Goal: Contribute content

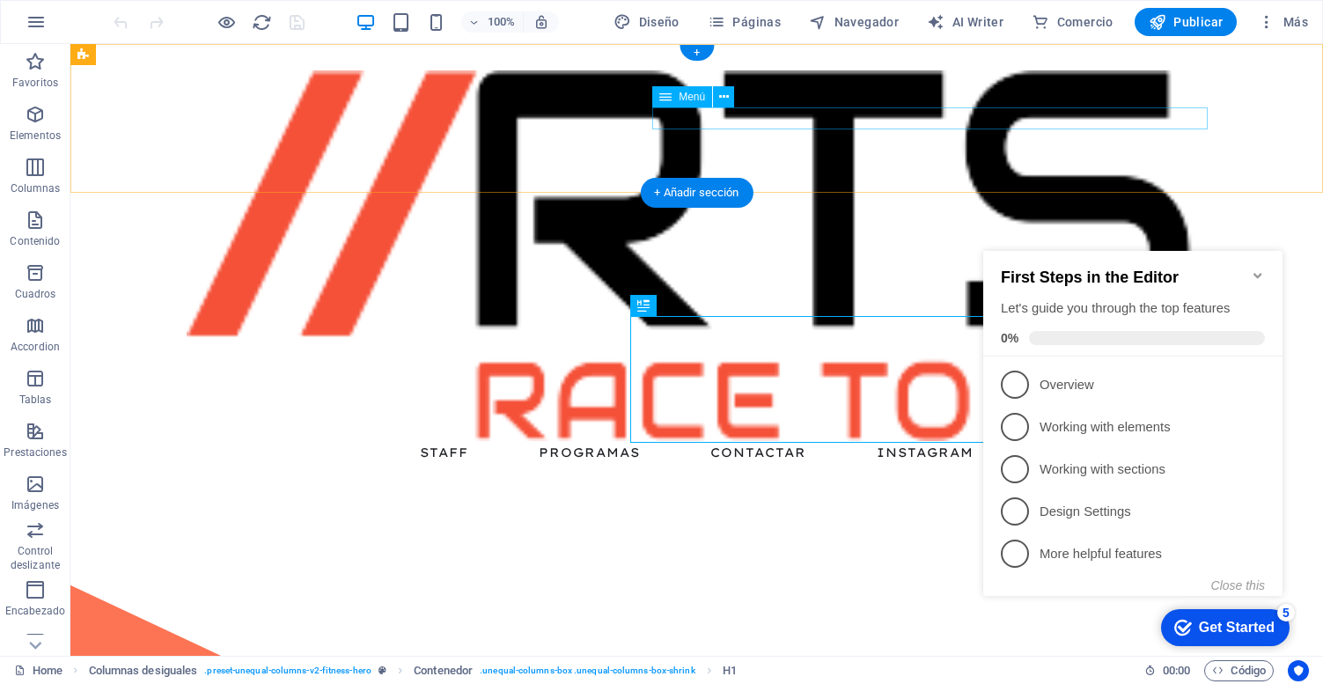
click at [680, 441] on nav "Staff Programas Contactar Instagram" at bounding box center [697, 452] width 1021 height 23
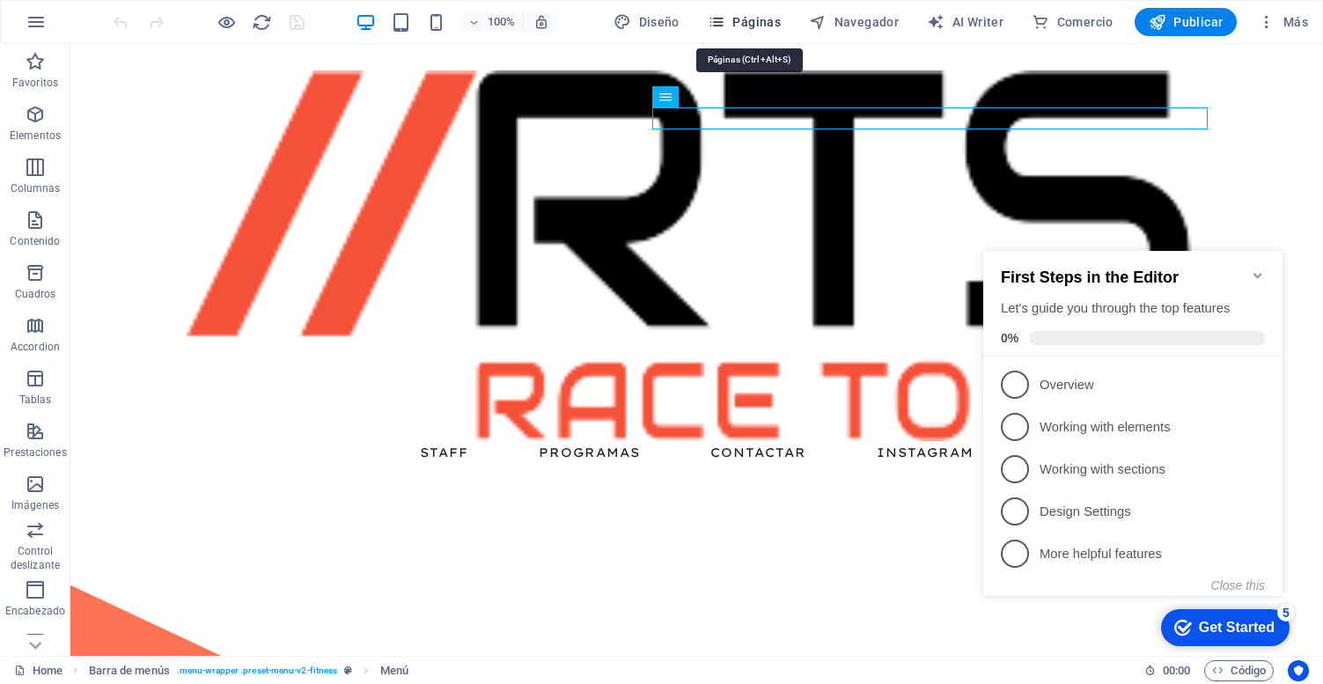
click at [733, 29] on span "Páginas" at bounding box center [744, 22] width 73 height 18
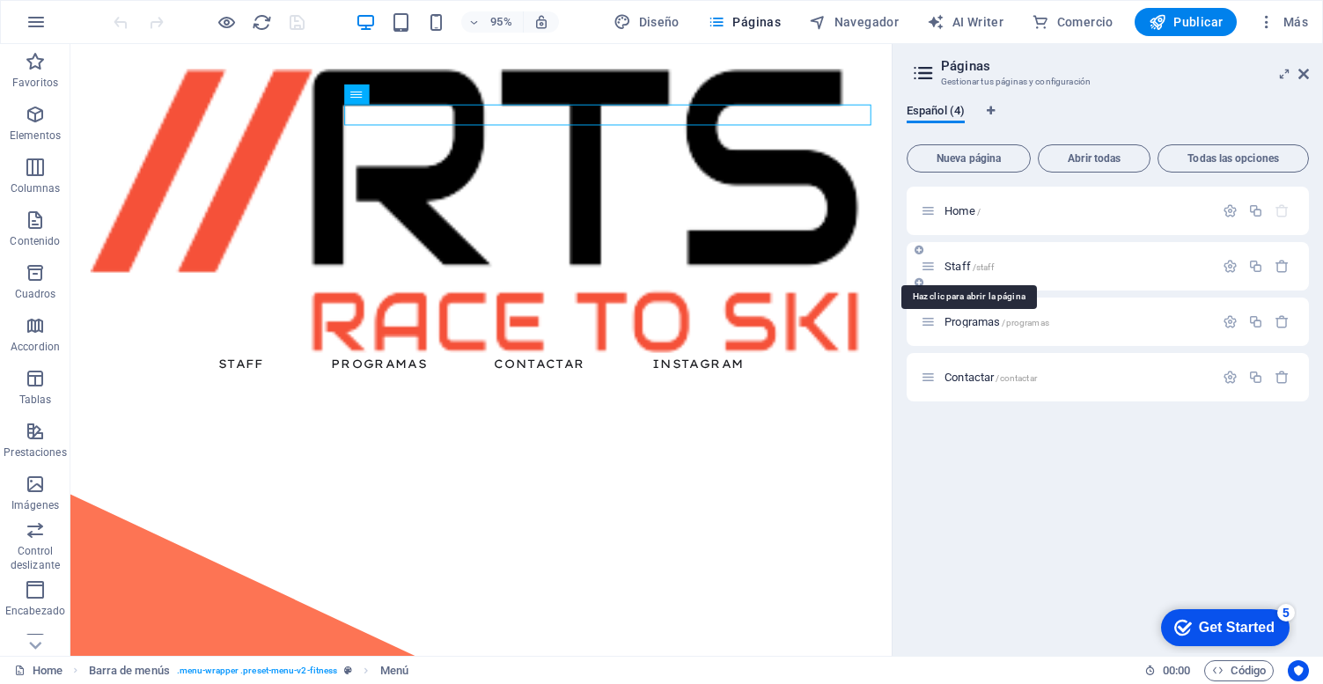
click at [963, 268] on span "Staff /staff" at bounding box center [969, 266] width 49 height 13
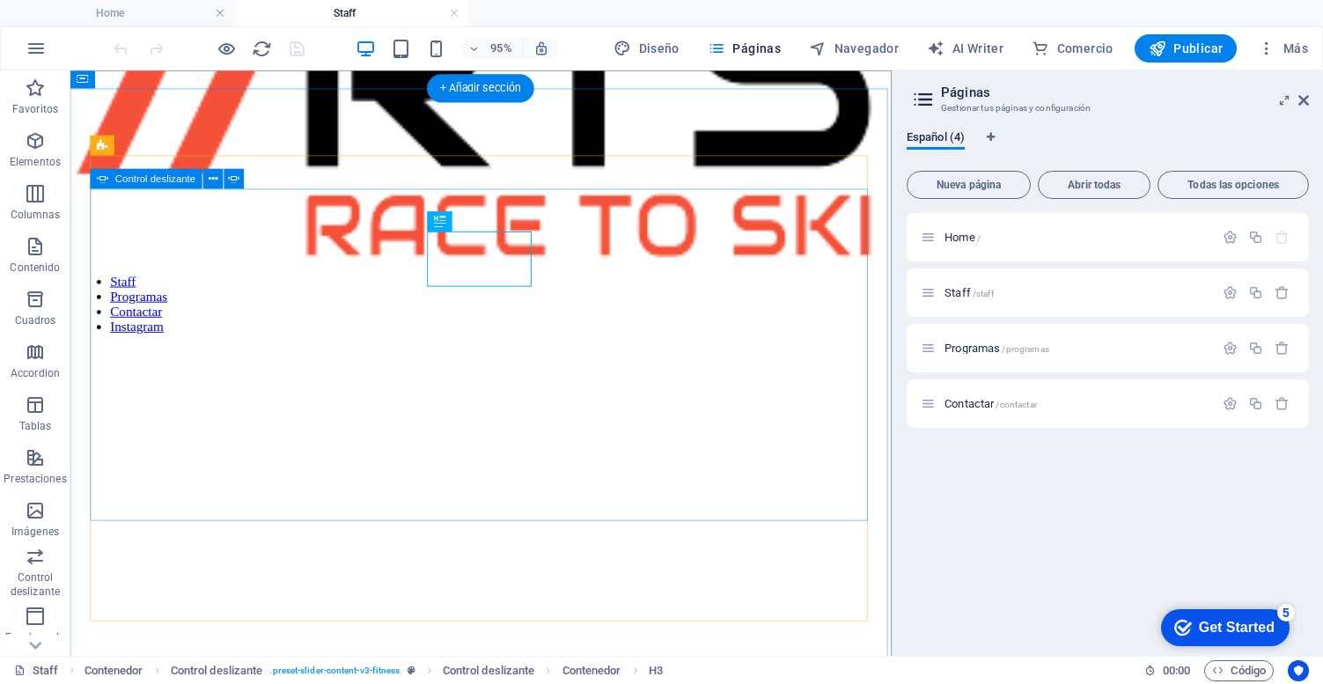
scroll to position [158, 0]
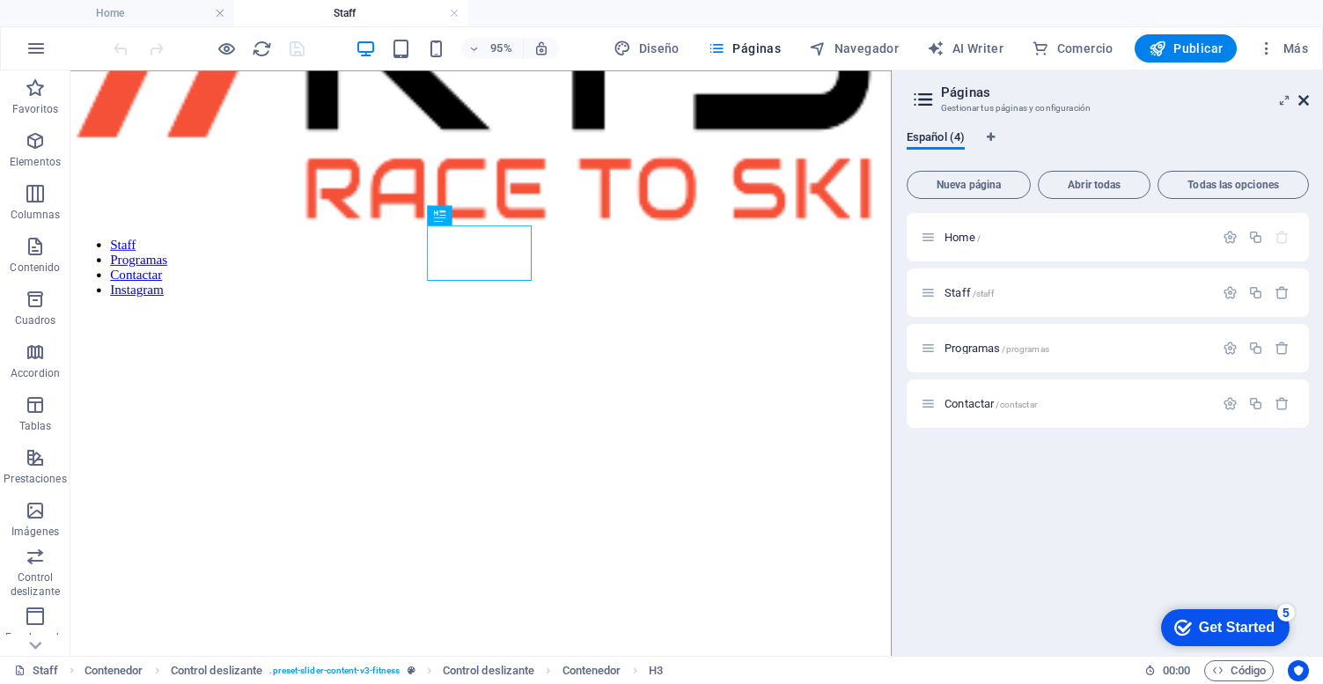
click at [1302, 93] on icon at bounding box center [1304, 100] width 11 height 14
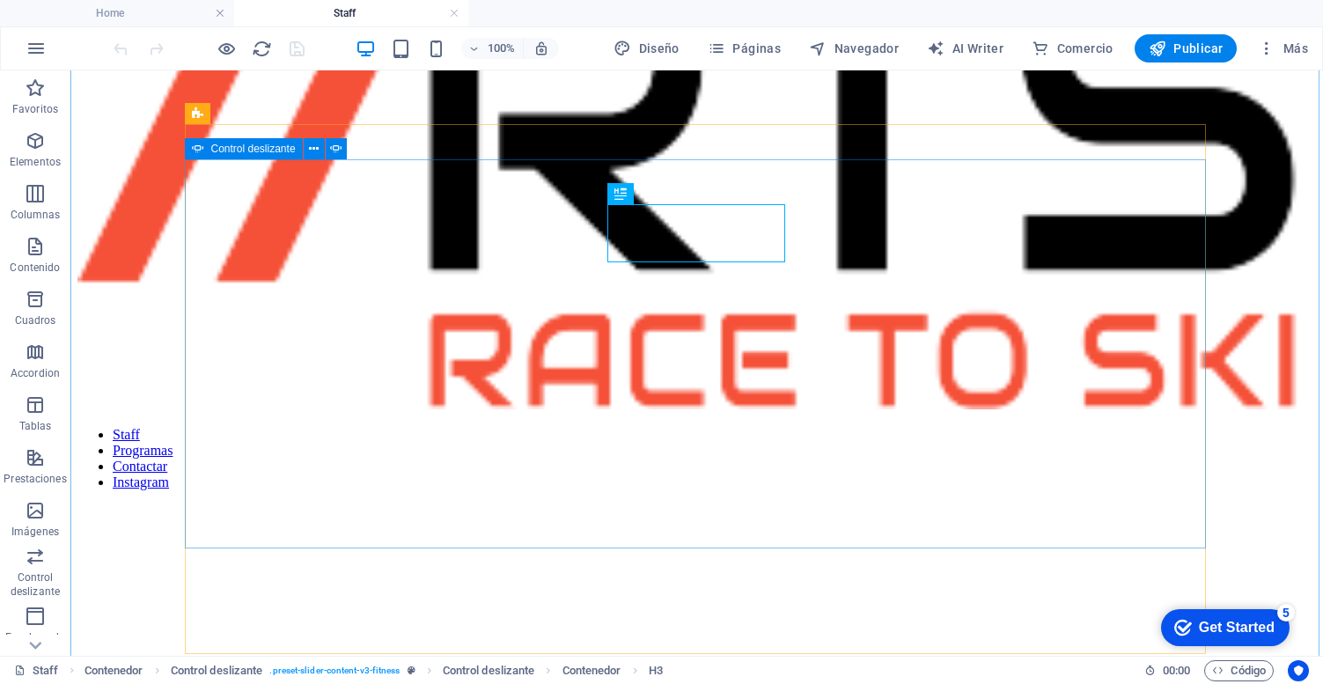
scroll to position [168, 0]
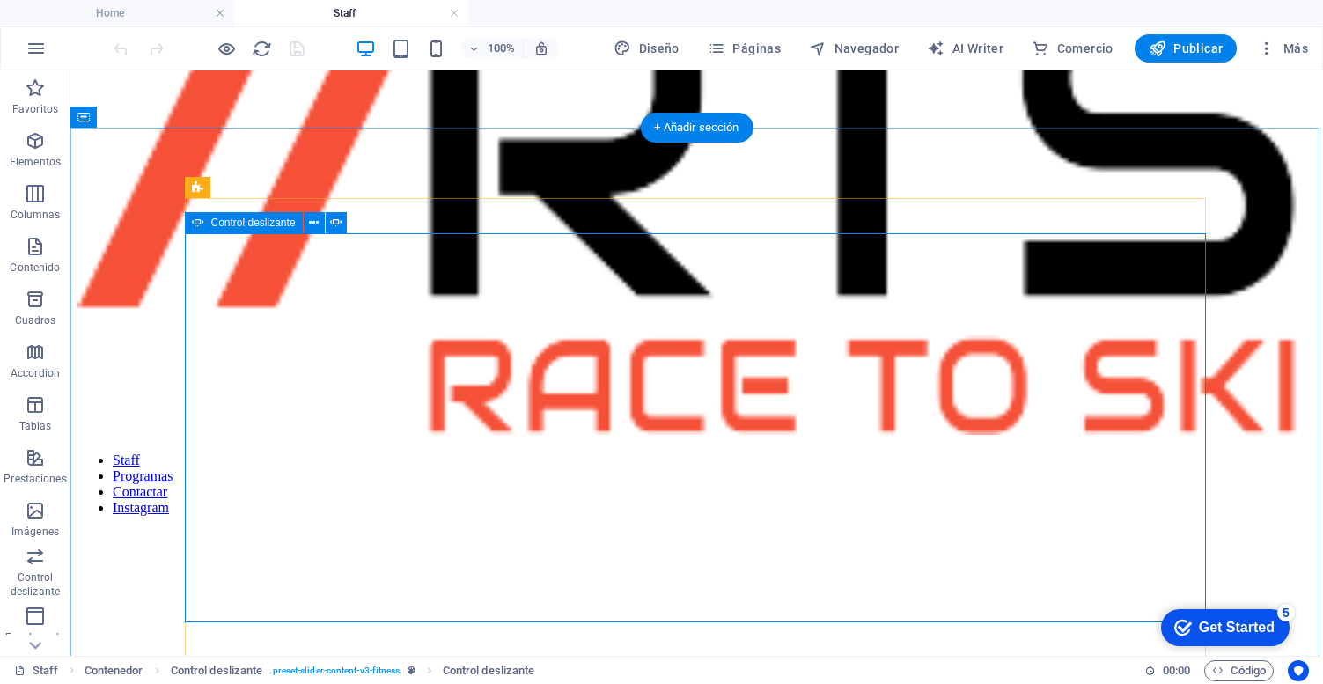
scroll to position [92, 0]
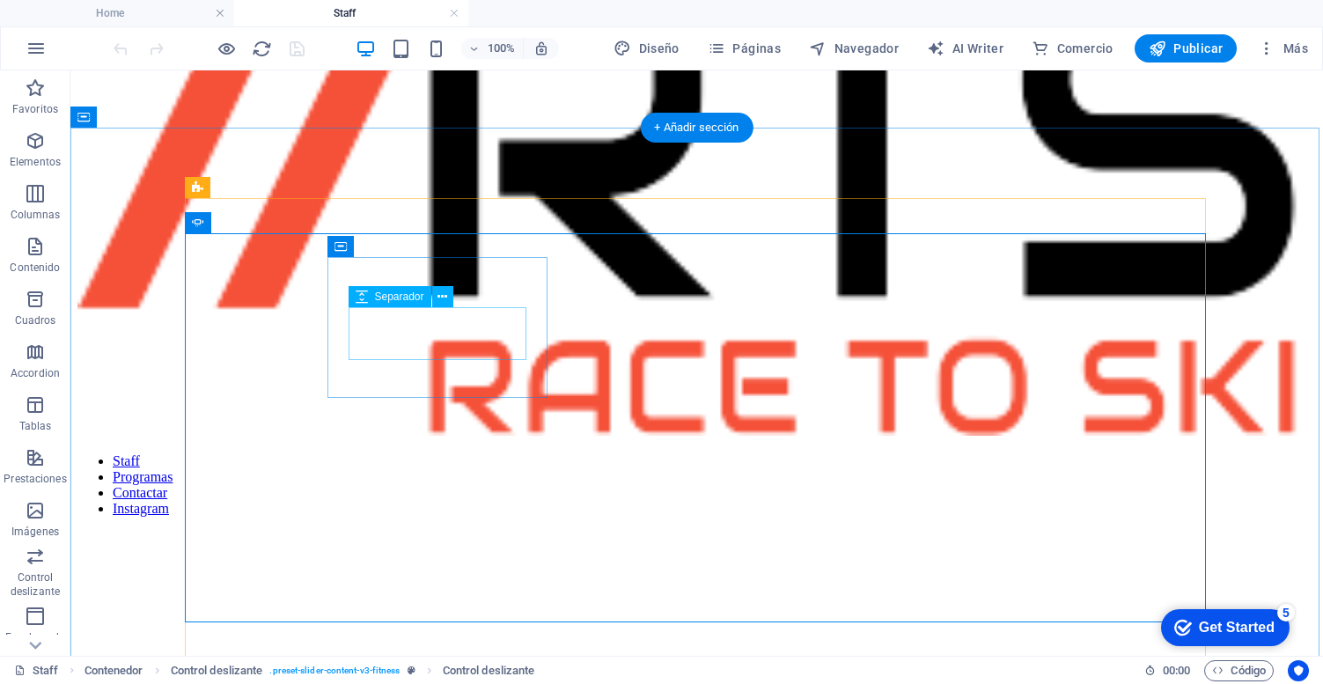
click at [459, 301] on div "Separador" at bounding box center [407, 297] width 116 height 22
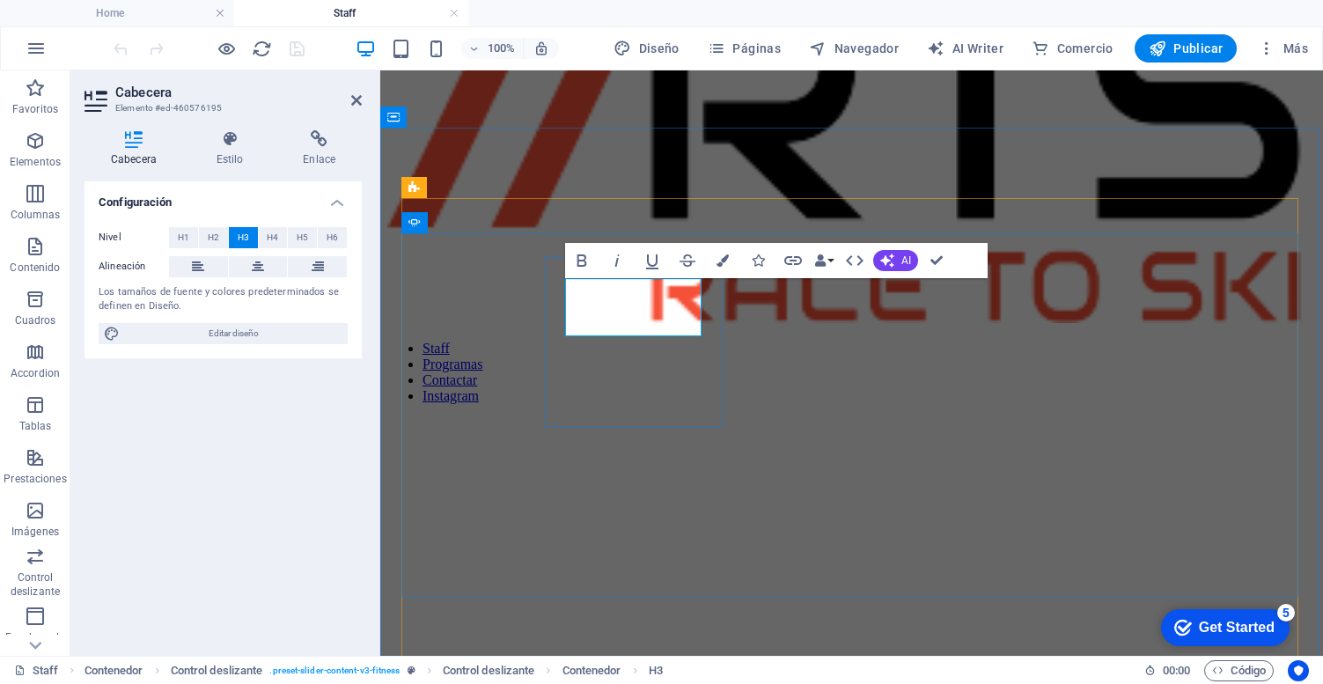
drag, startPoint x: 654, startPoint y: 322, endPoint x: 545, endPoint y: 304, distance: 110.7
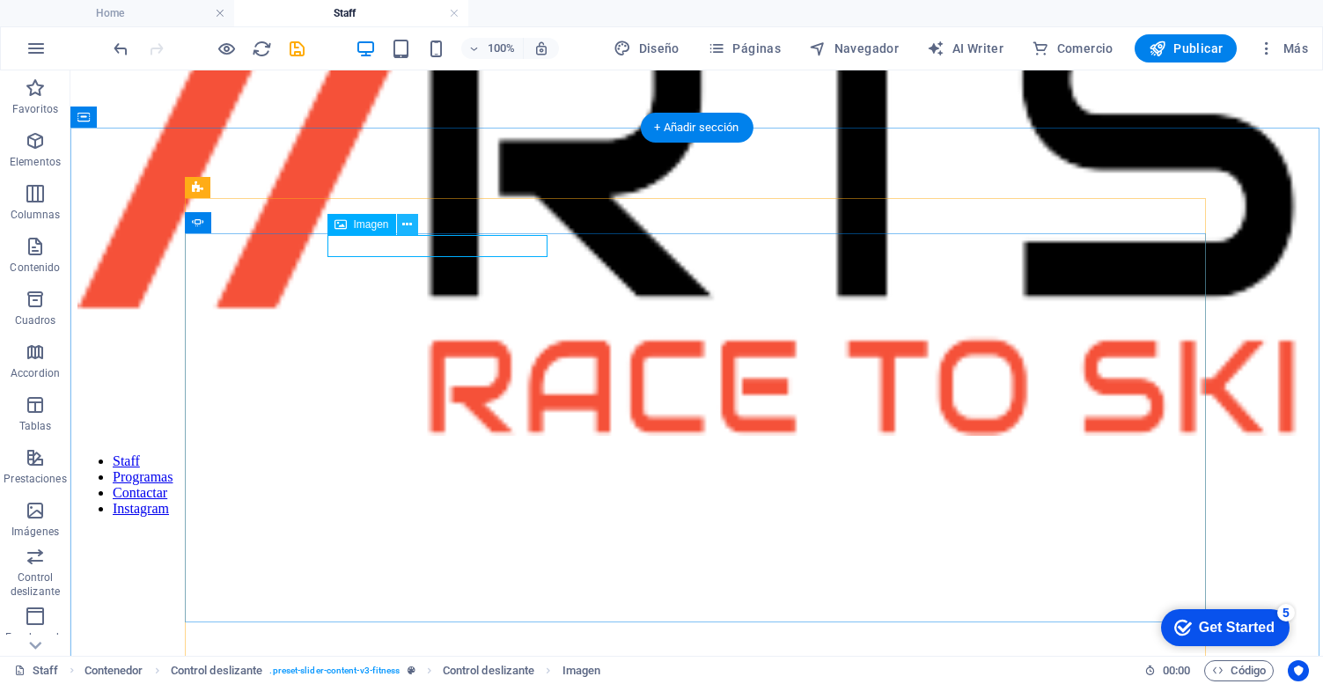
click at [406, 224] on icon at bounding box center [407, 225] width 10 height 18
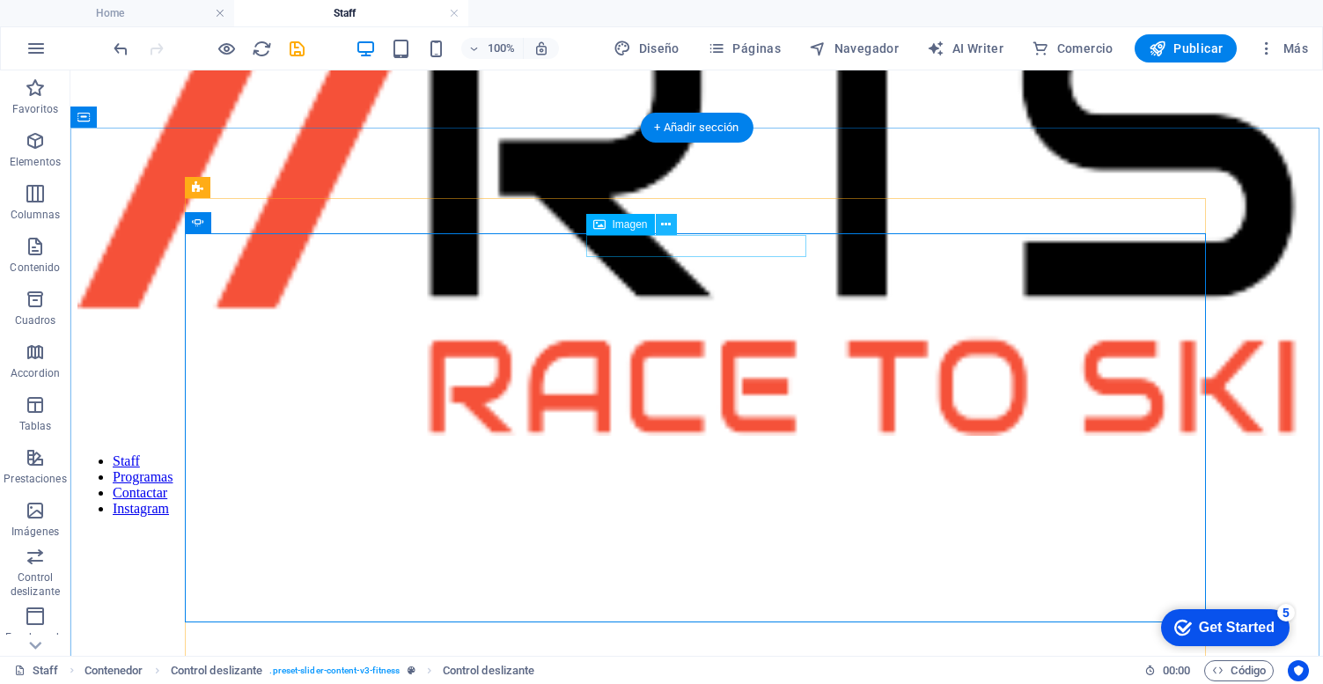
click at [671, 224] on icon at bounding box center [666, 225] width 10 height 18
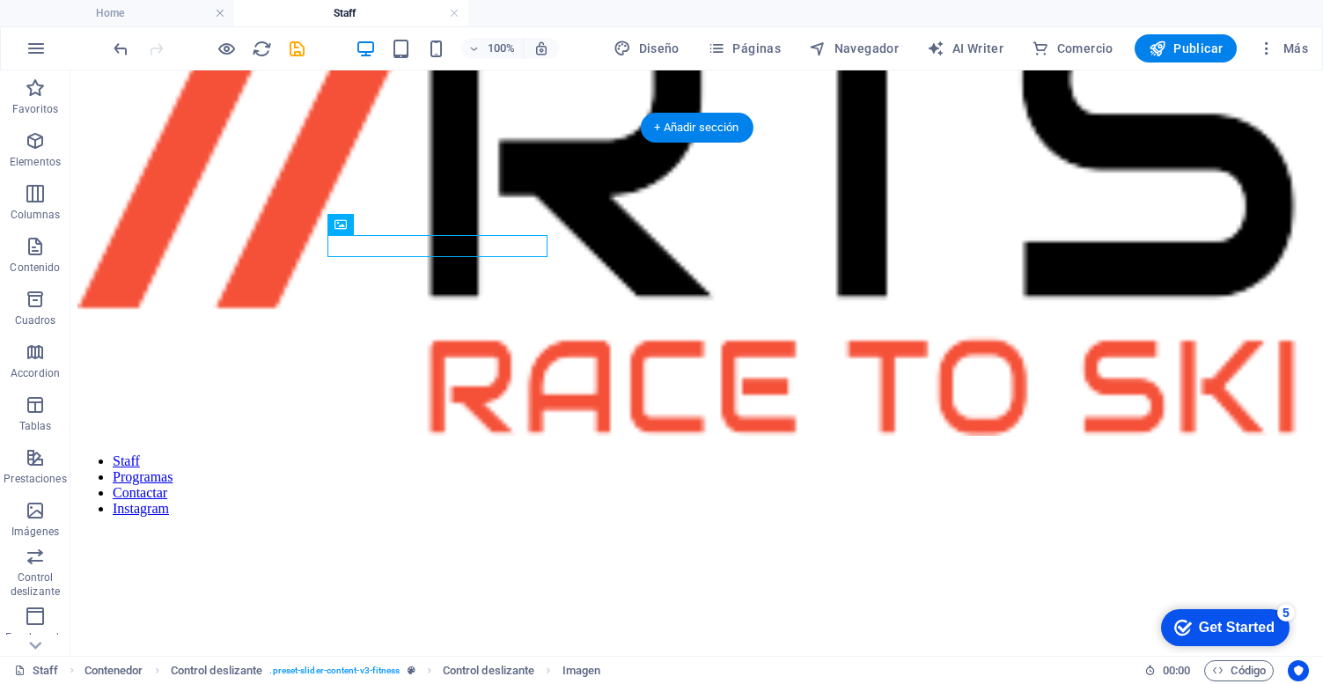
click at [343, 227] on icon at bounding box center [341, 224] width 12 height 21
click at [344, 219] on icon at bounding box center [341, 224] width 12 height 21
click at [405, 223] on icon at bounding box center [407, 225] width 10 height 18
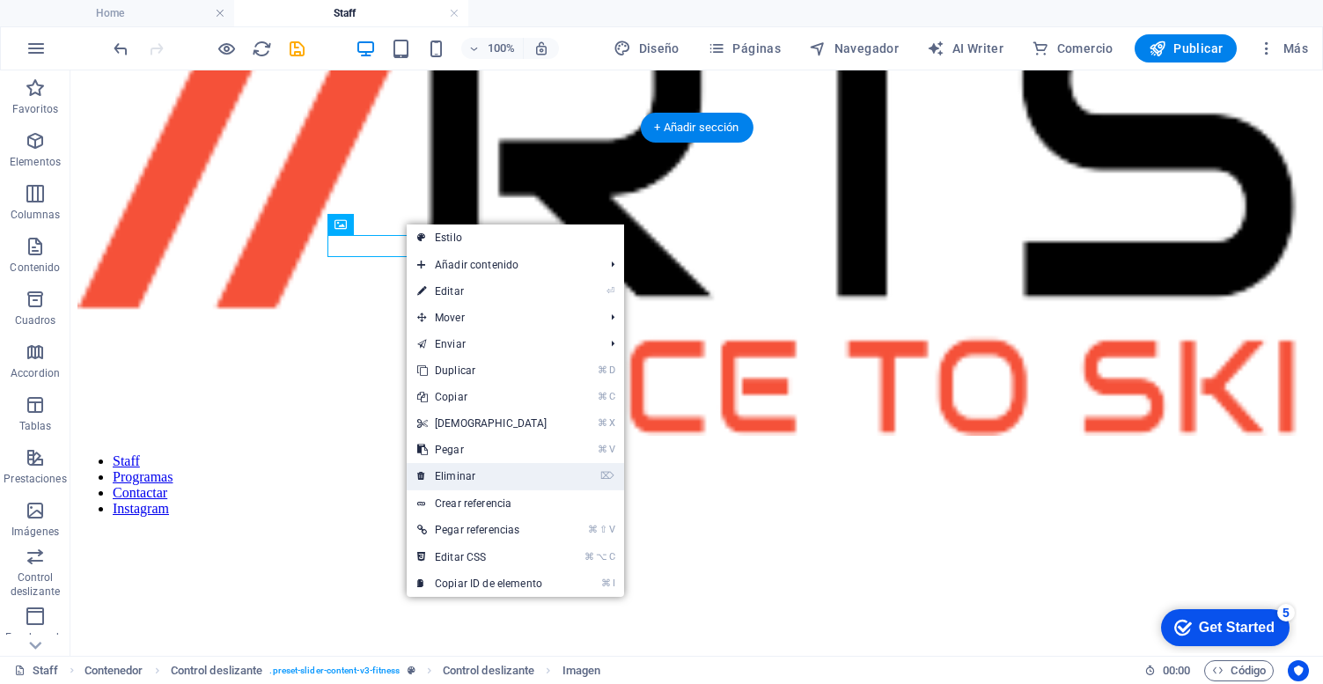
click at [471, 473] on link "⌦ Eliminar" at bounding box center [482, 476] width 151 height 26
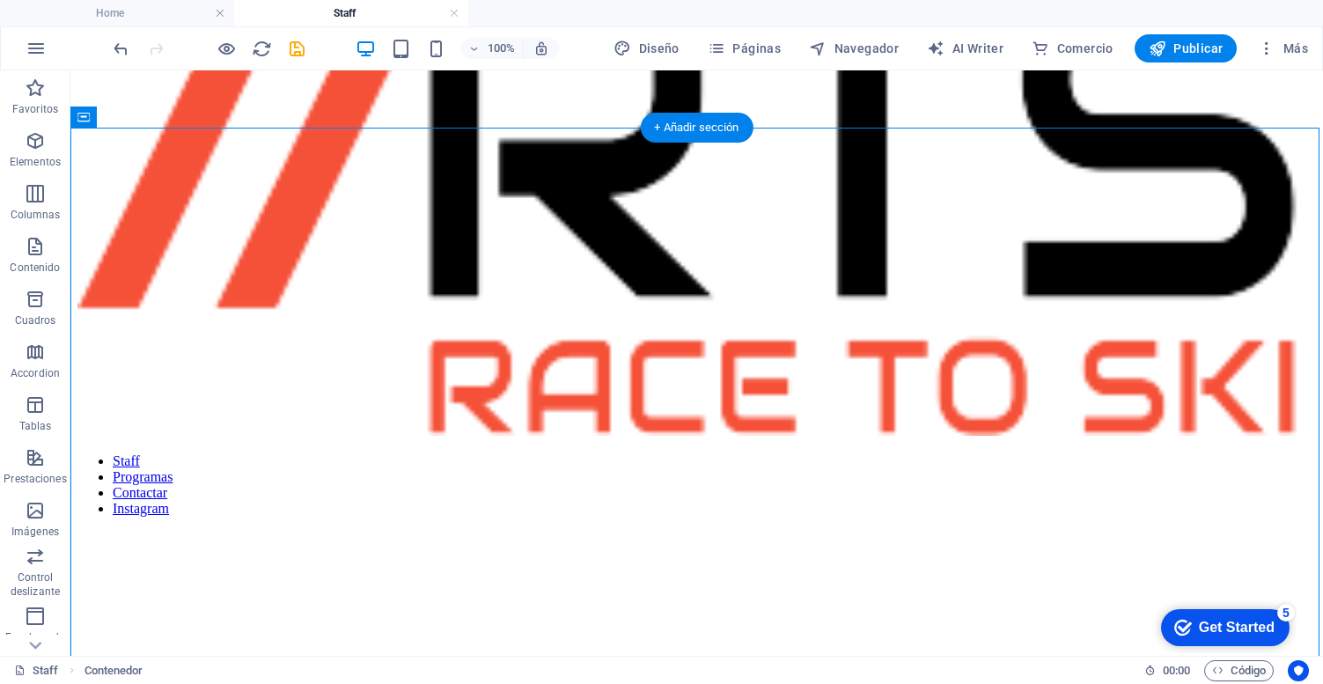
drag, startPoint x: 772, startPoint y: 371, endPoint x: 608, endPoint y: 251, distance: 202.9
click at [667, 223] on icon at bounding box center [666, 225] width 10 height 18
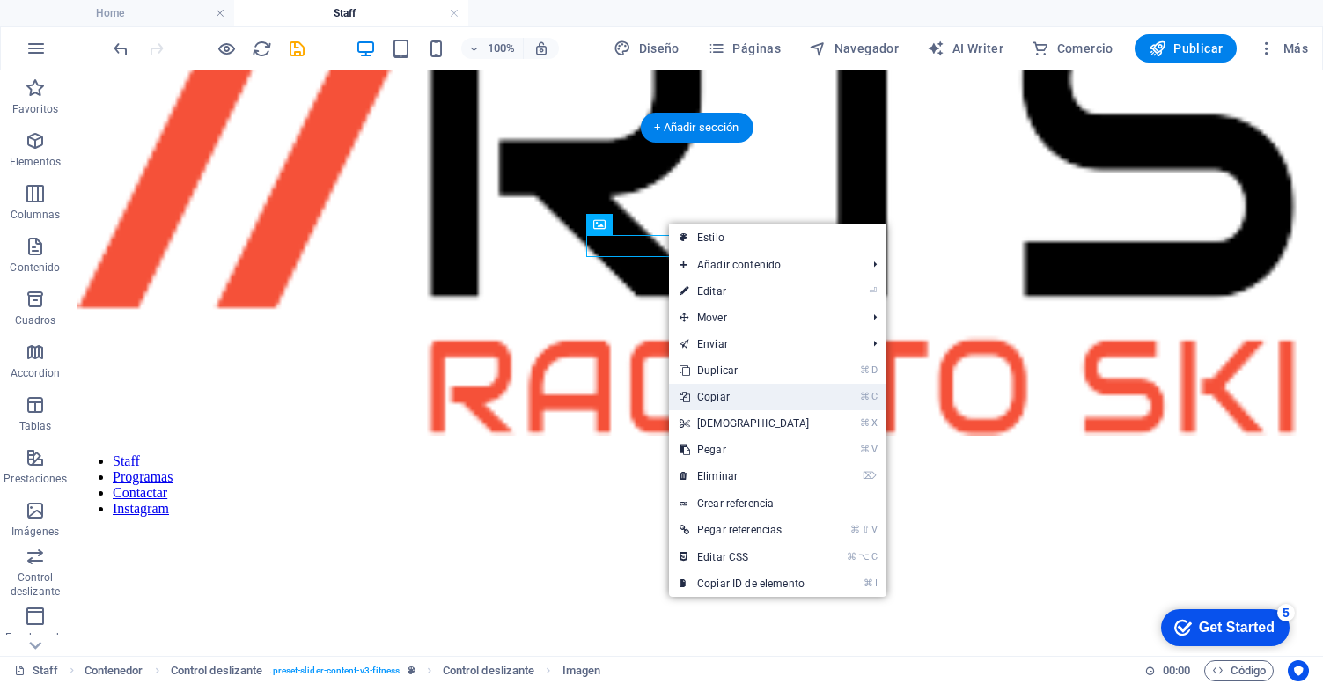
click at [722, 391] on link "⌘ C Copiar" at bounding box center [744, 397] width 151 height 26
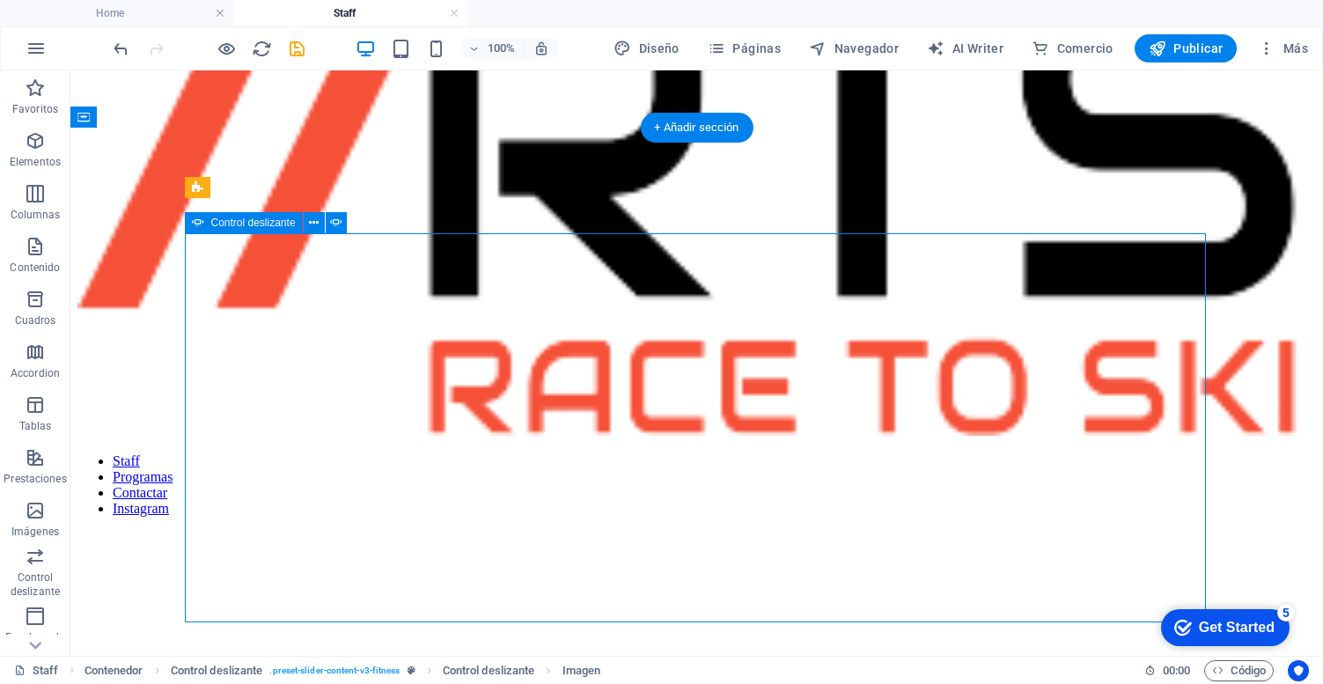
drag, startPoint x: 792, startPoint y: 461, endPoint x: 106, endPoint y: 297, distance: 706.3
select select "px"
select select "ms"
select select "s"
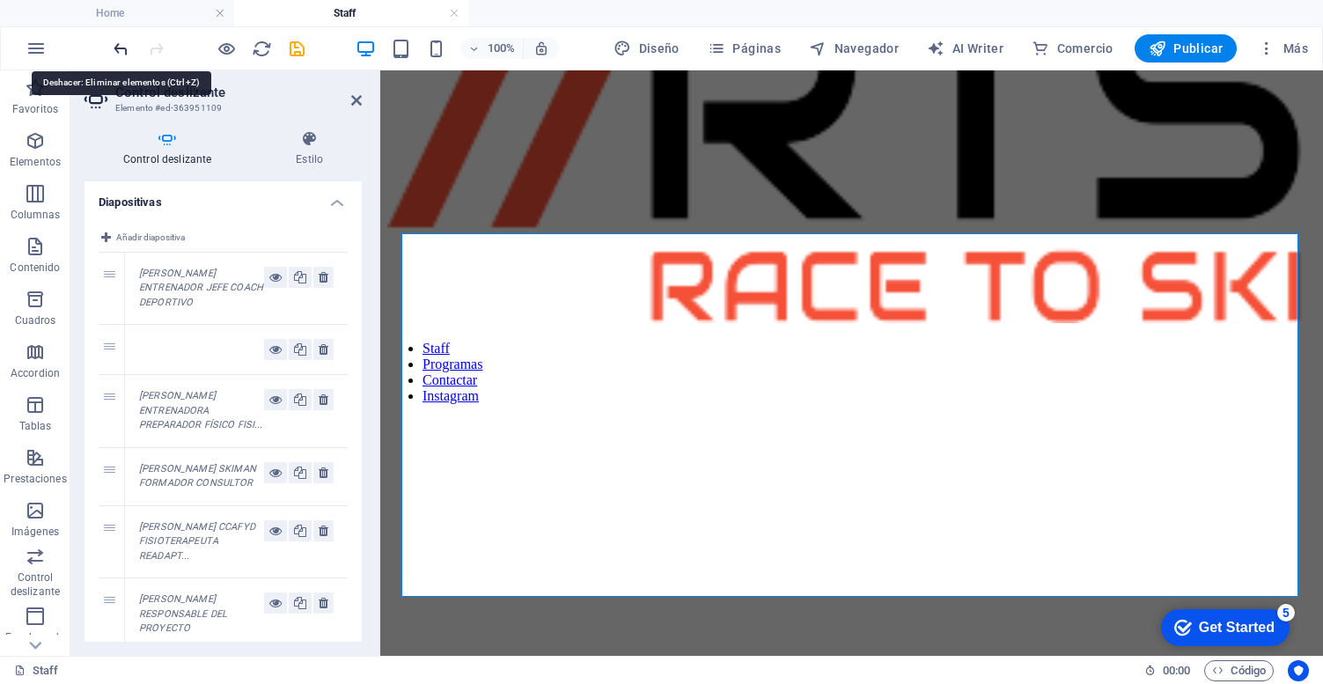
click at [120, 43] on icon "undo" at bounding box center [121, 49] width 20 height 20
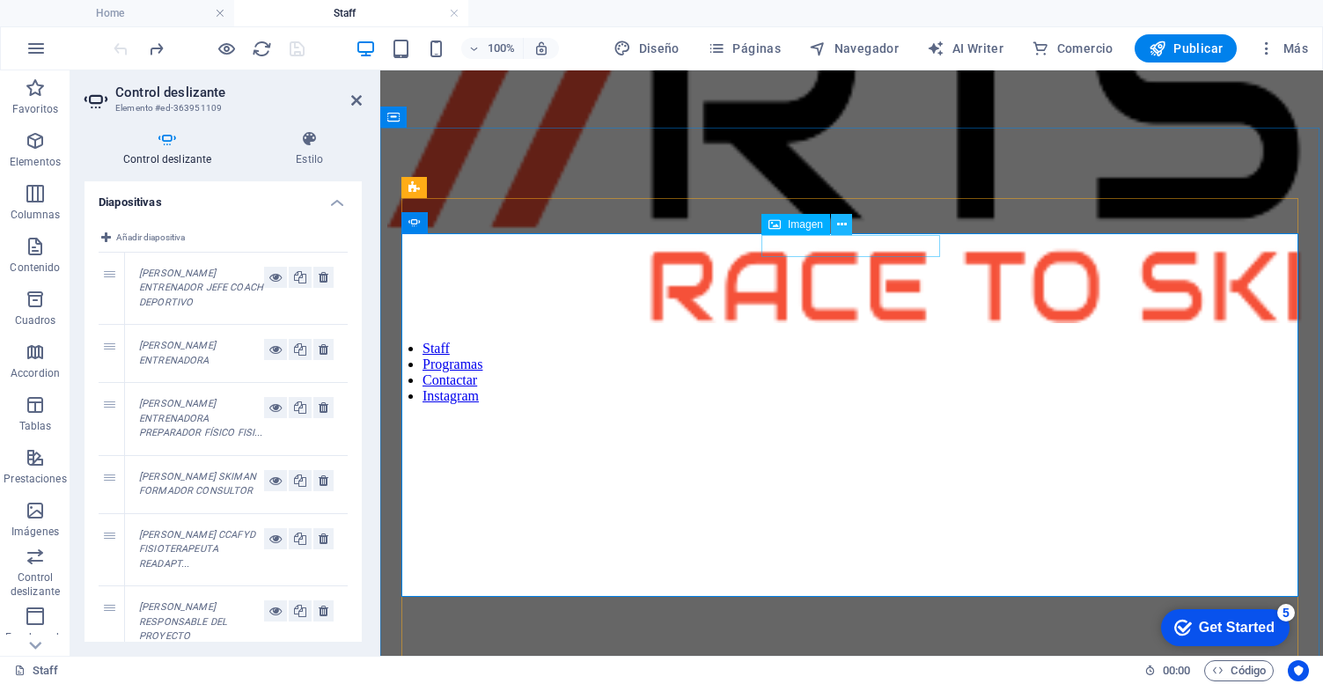
click at [840, 223] on icon at bounding box center [842, 225] width 10 height 18
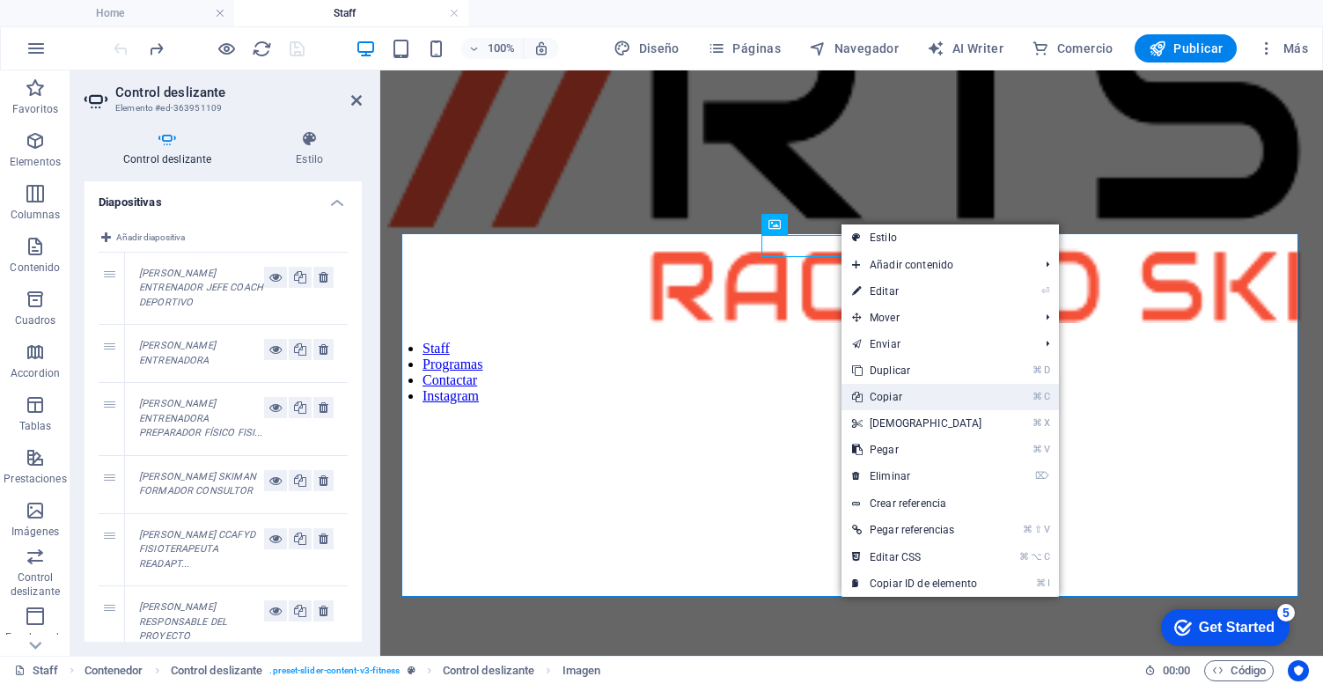
click at [907, 398] on link "⌘ C Copiar" at bounding box center [917, 397] width 151 height 26
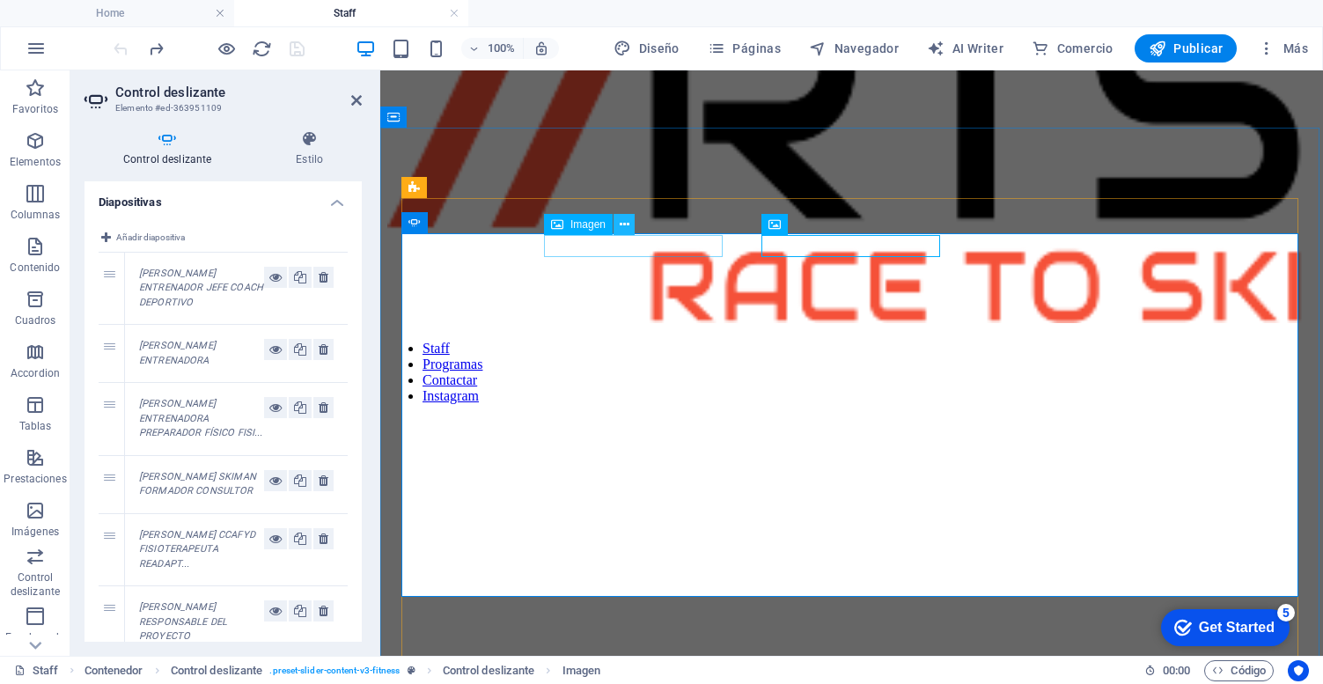
click at [629, 219] on icon at bounding box center [625, 225] width 10 height 18
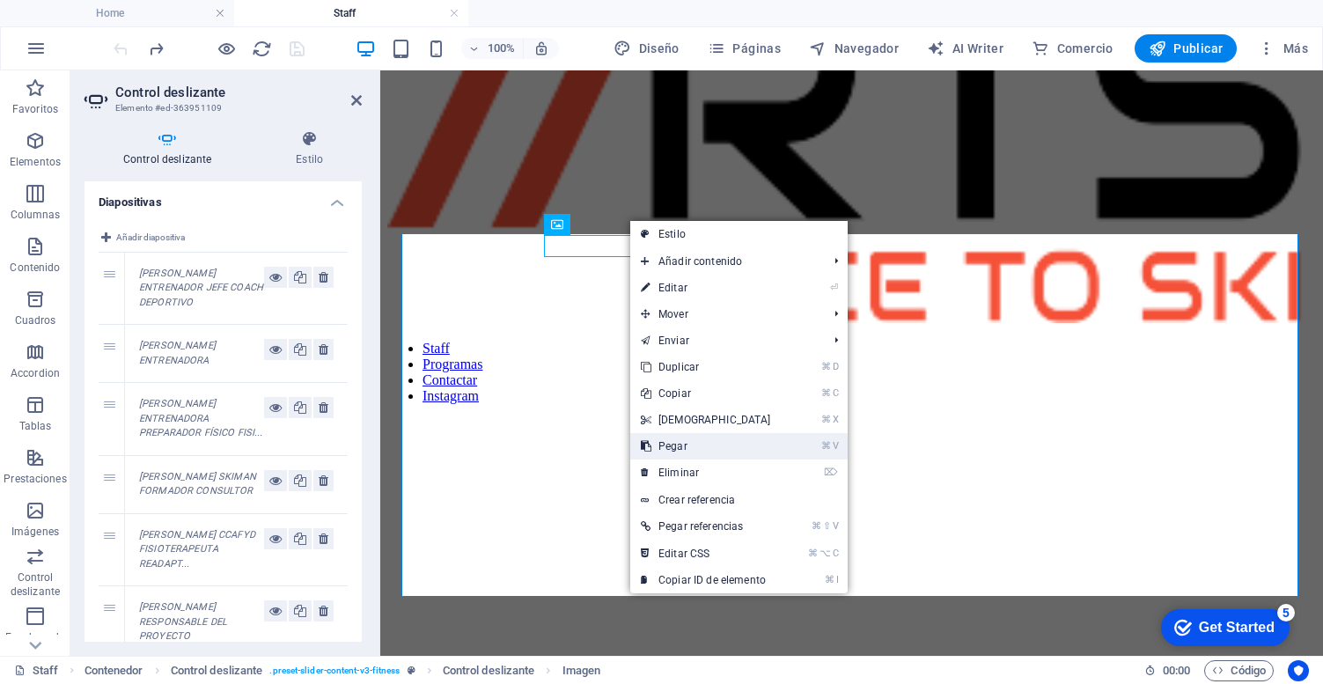
click at [697, 444] on link "⌘ V Pegar" at bounding box center [705, 446] width 151 height 26
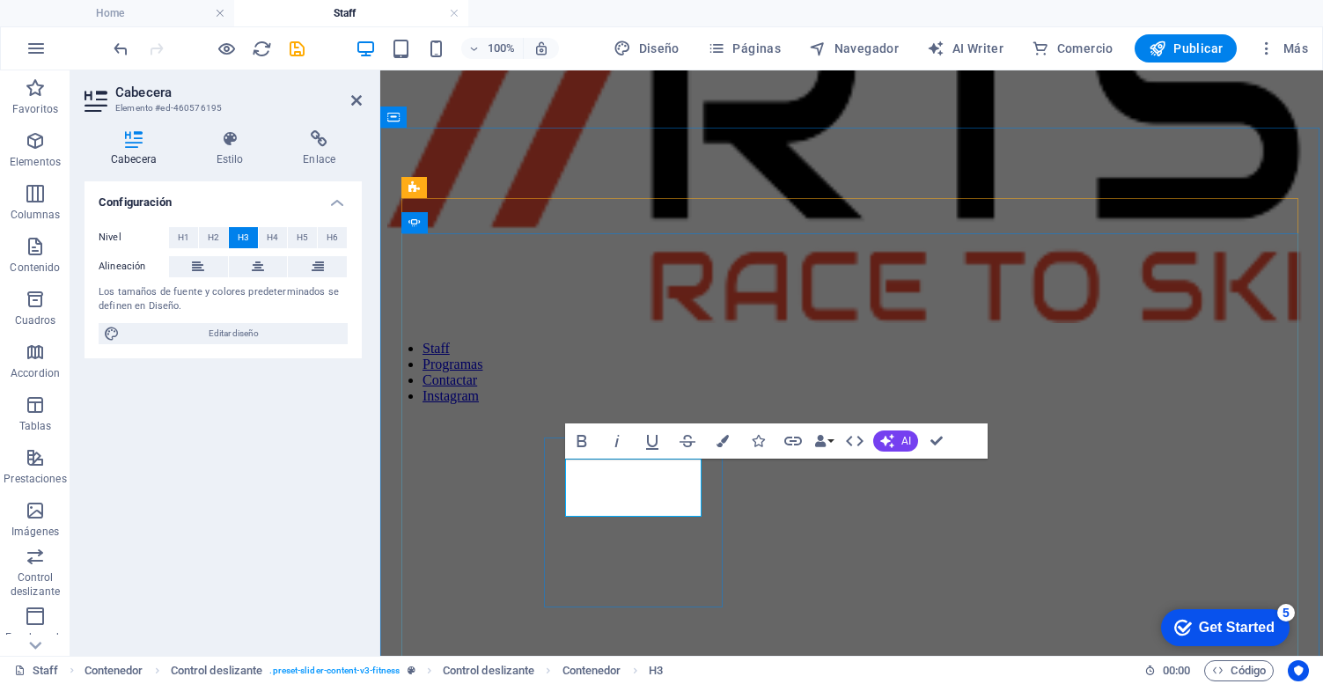
drag, startPoint x: 638, startPoint y: 504, endPoint x: 601, endPoint y: 481, distance: 42.7
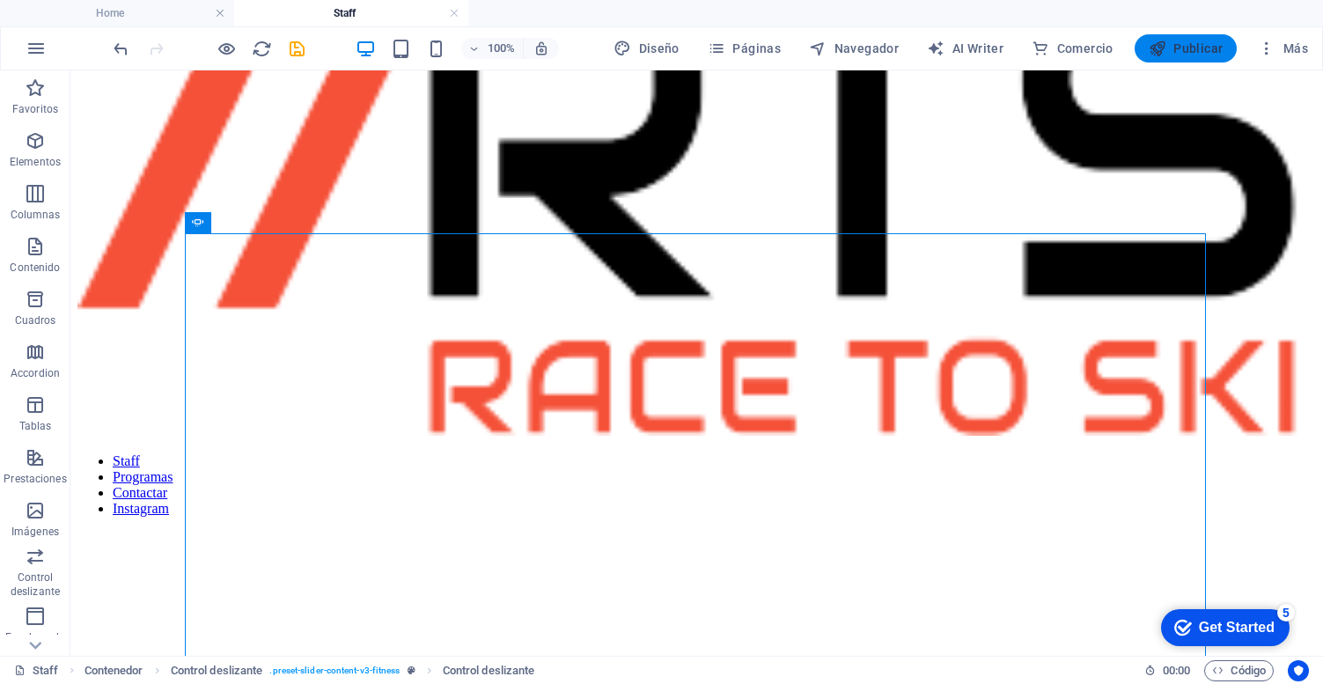
click at [1201, 47] on span "Publicar" at bounding box center [1186, 49] width 75 height 18
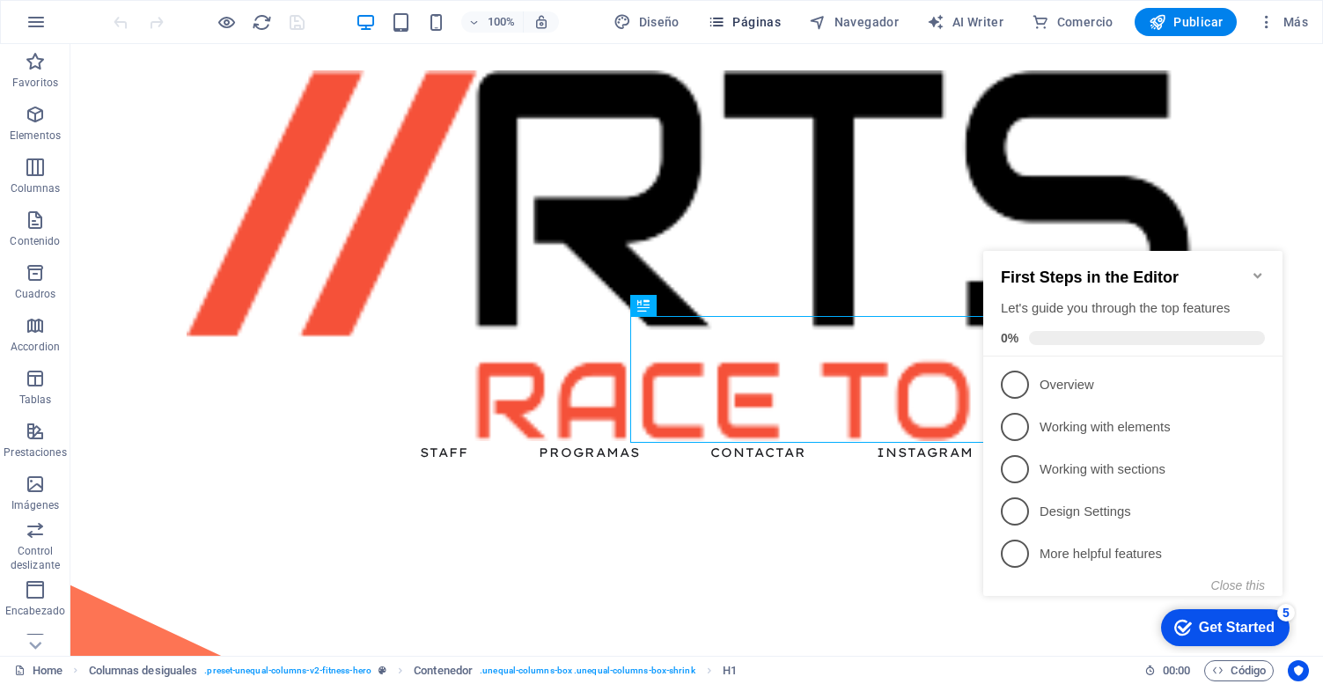
click at [756, 22] on span "Páginas" at bounding box center [744, 22] width 73 height 18
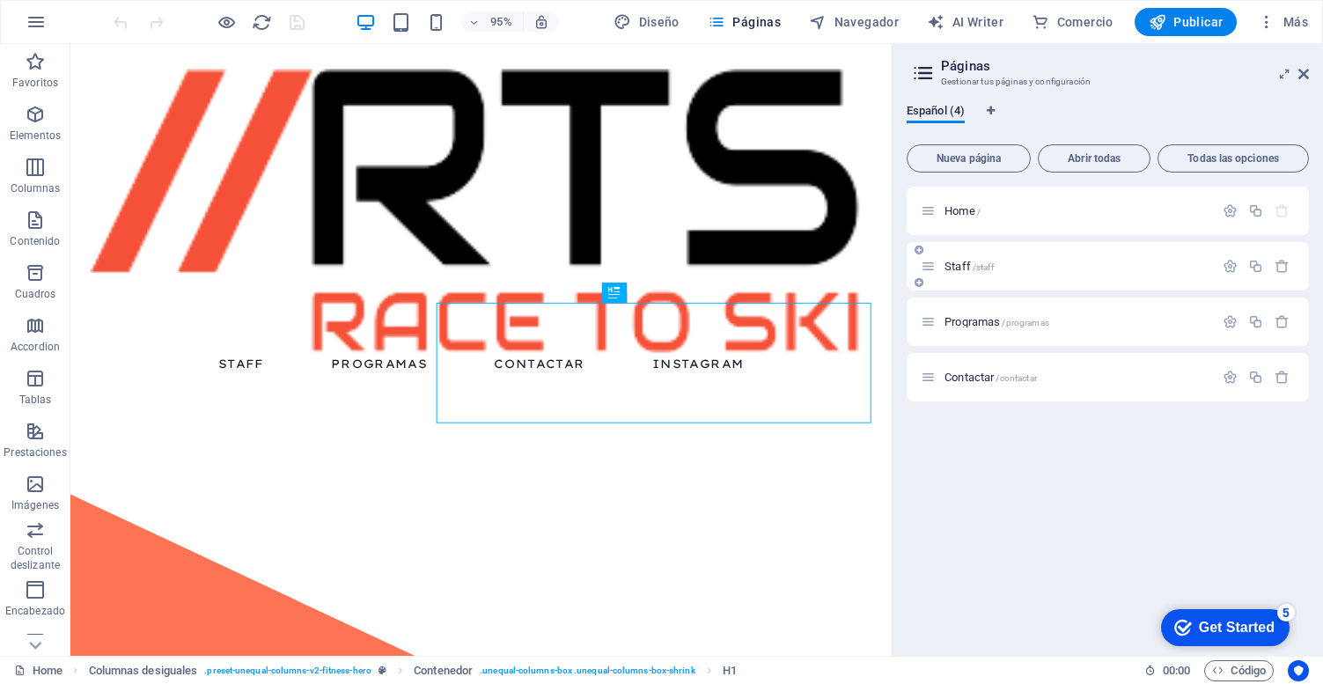
click at [965, 262] on span "Staff /staff" at bounding box center [969, 266] width 49 height 13
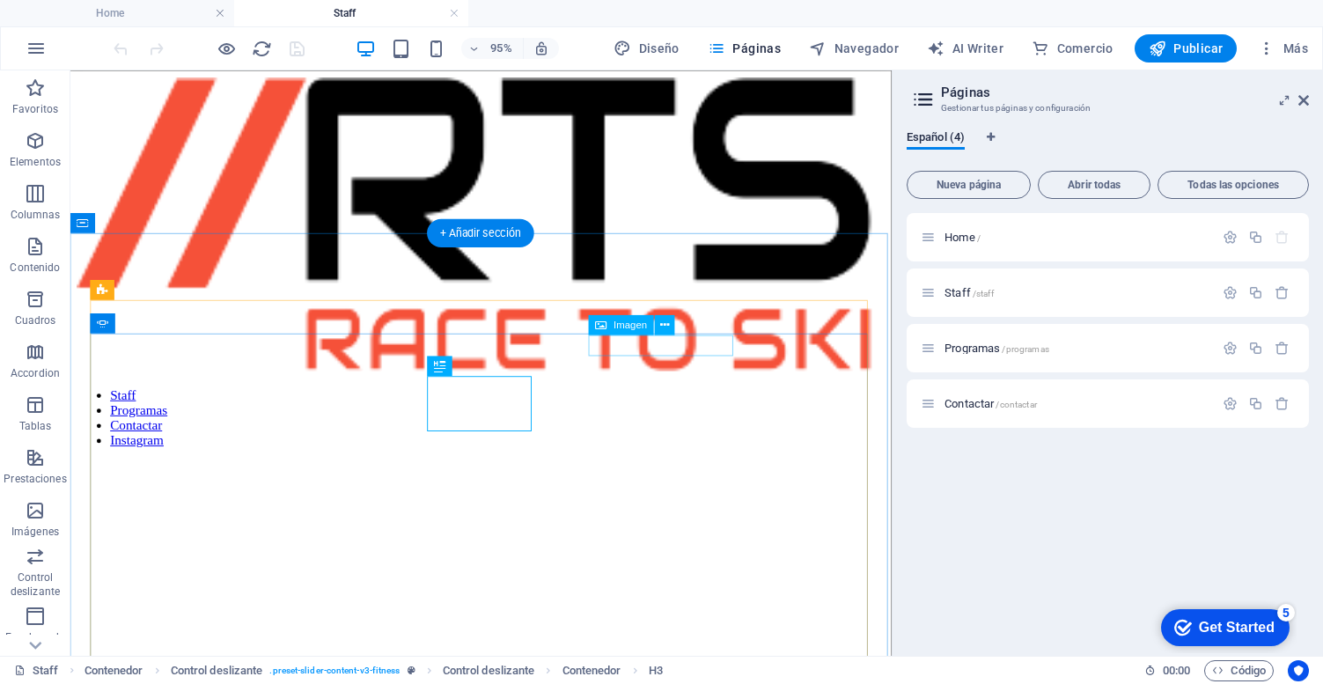
click at [669, 321] on icon at bounding box center [664, 325] width 9 height 18
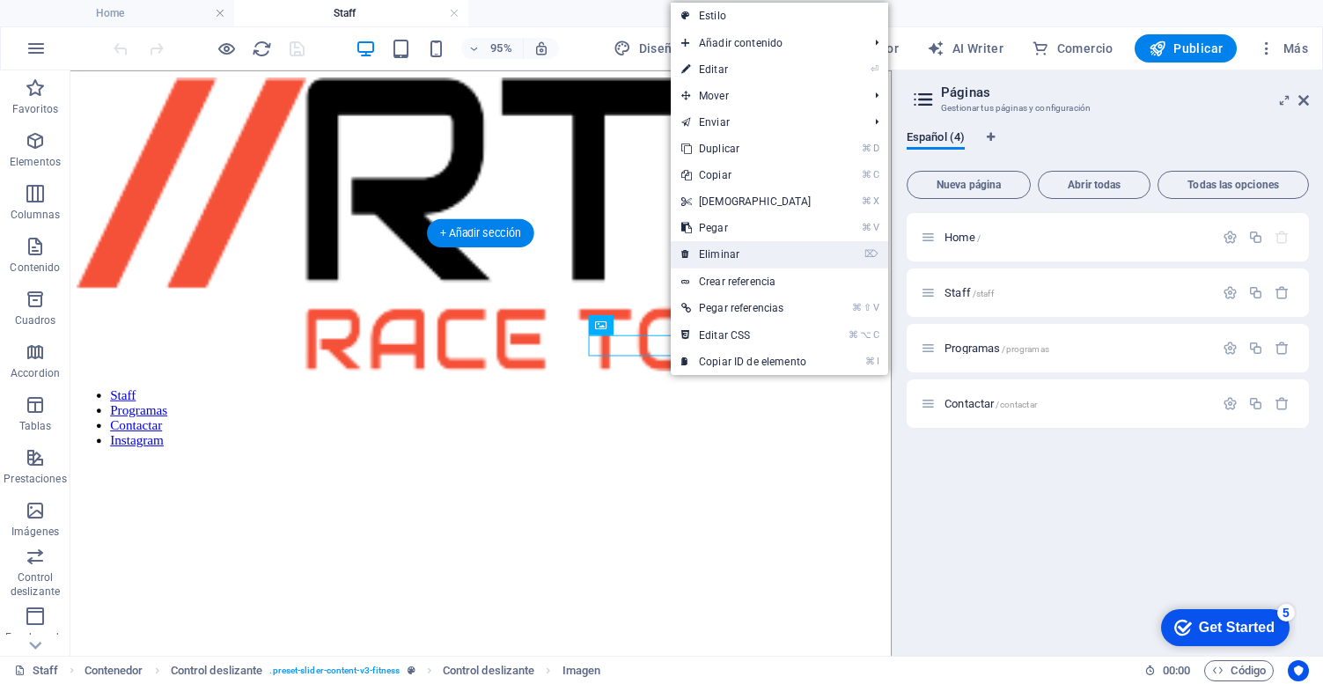
click at [730, 249] on link "⌦ Eliminar" at bounding box center [746, 254] width 151 height 26
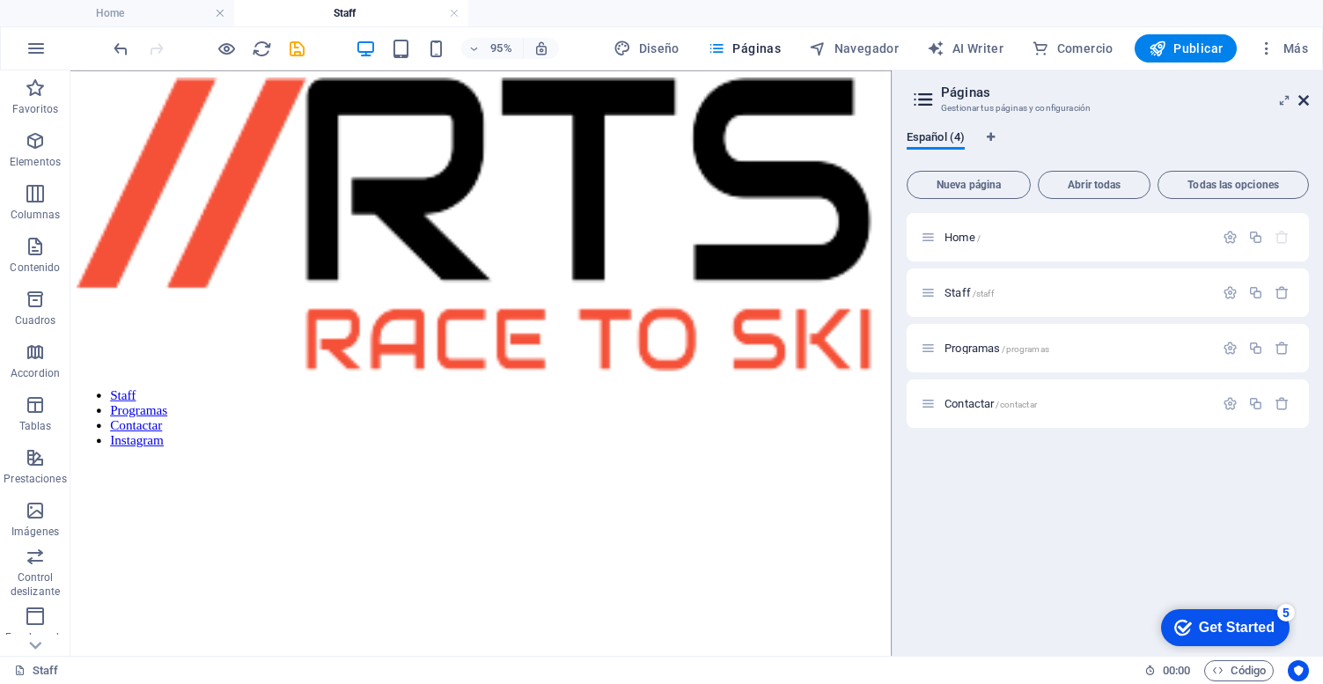
click at [1307, 99] on icon at bounding box center [1304, 100] width 11 height 14
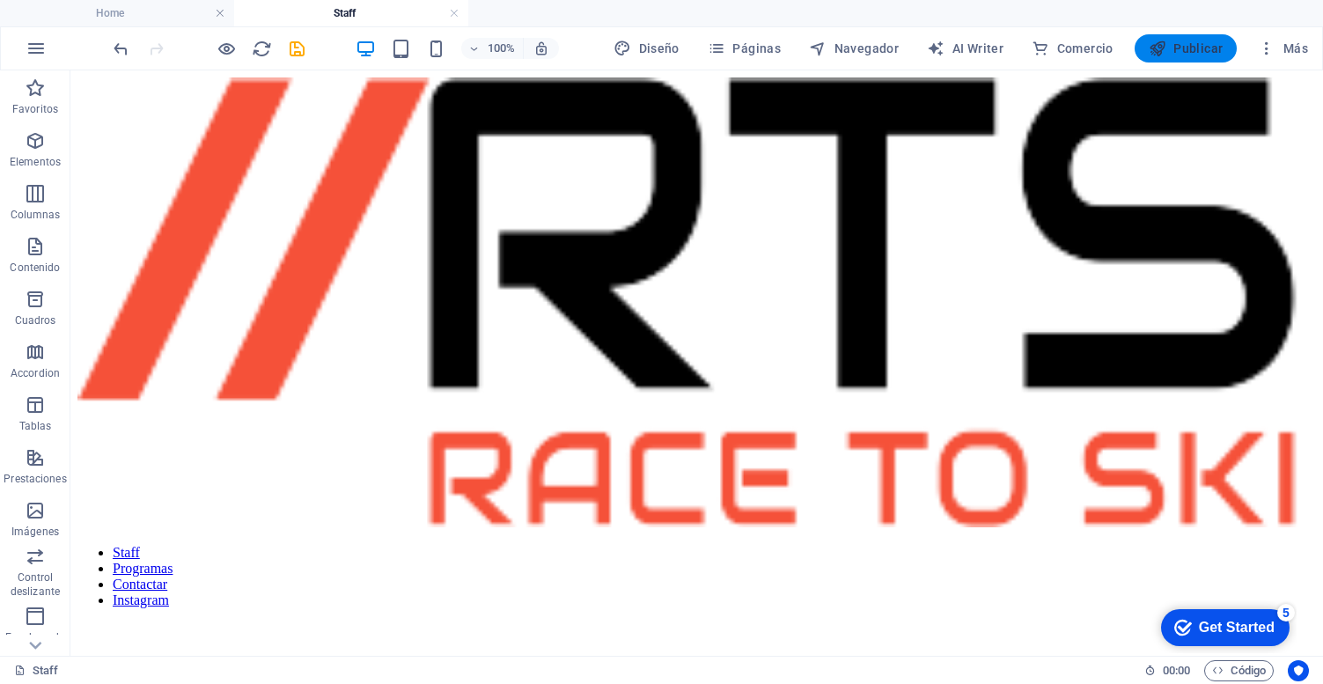
click at [1185, 48] on span "Publicar" at bounding box center [1186, 49] width 75 height 18
